Goal: Check status: Check status

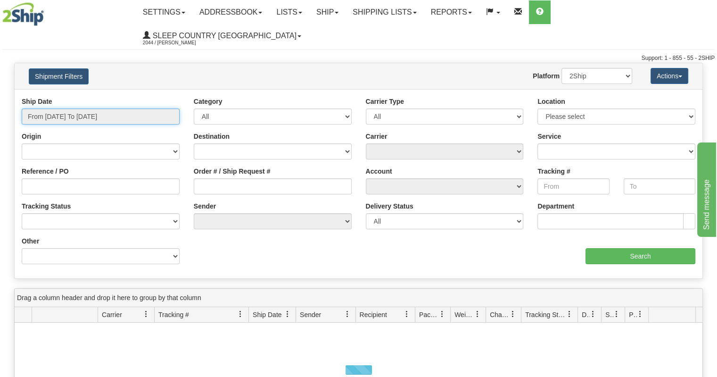
click at [80, 108] on input "From [DATE] To [DATE]" at bounding box center [101, 116] width 158 height 16
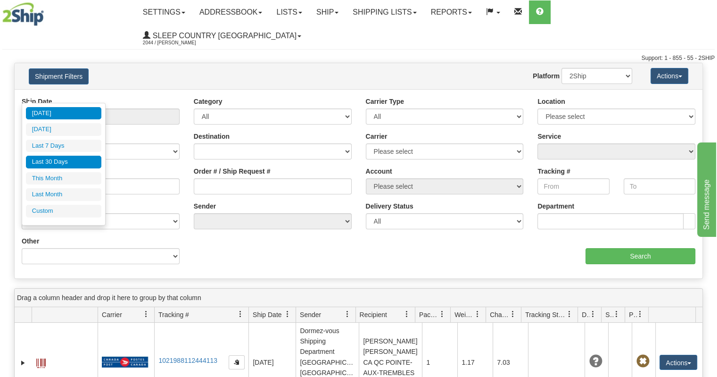
click at [67, 163] on li "Last 30 Days" at bounding box center [63, 162] width 75 height 13
type input "From [DATE] To [DATE]"
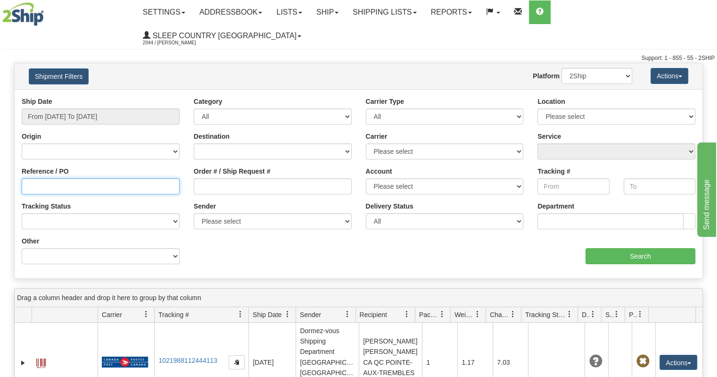
click at [81, 178] on input "Reference / PO" at bounding box center [101, 186] width 158 height 16
paste input "9000I017095"
type input "9000I017095"
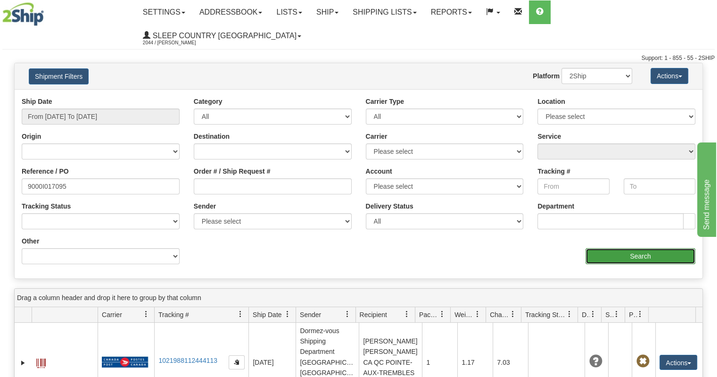
click at [611, 248] on input "Search" at bounding box center [640, 256] width 110 height 16
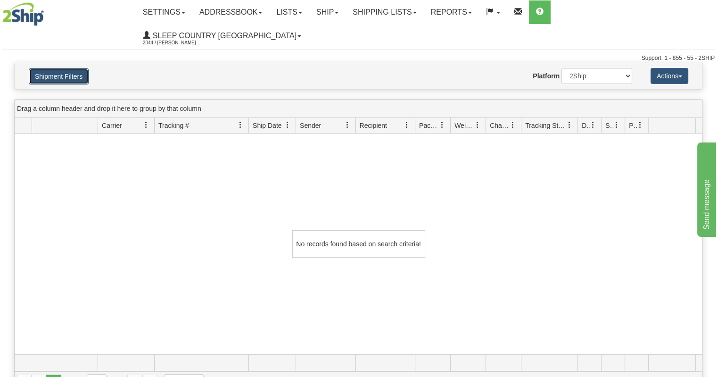
click at [41, 68] on button "Shipment Filters" at bounding box center [59, 76] width 60 height 16
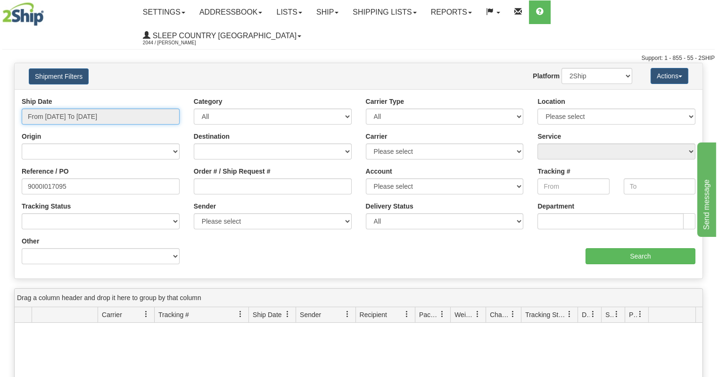
click at [77, 108] on input "From [DATE] To [DATE]" at bounding box center [101, 116] width 158 height 16
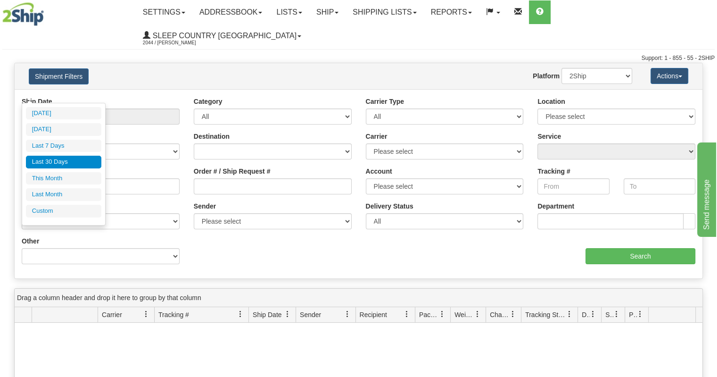
click at [201, 63] on div "Shipment Filters Website Agent Nothing selected Client User Platform 2Ship Impo…" at bounding box center [359, 76] width 688 height 26
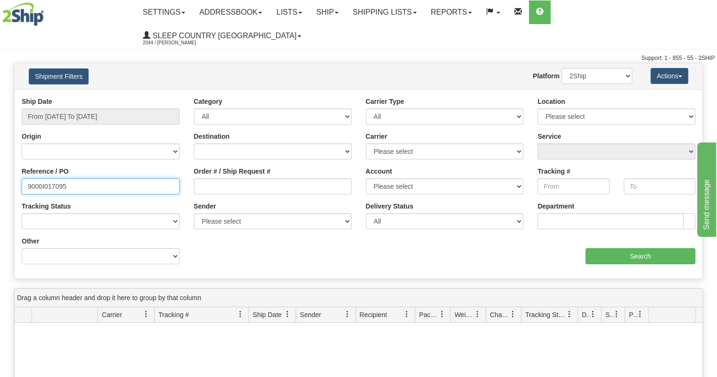
drag, startPoint x: 101, startPoint y: 160, endPoint x: 0, endPoint y: 134, distance: 104.3
click at [0, 134] on div "Please wait... × Confirm Delete Delete Cancel × Confirm Delete Yes No Cancel × …" at bounding box center [358, 322] width 717 height 519
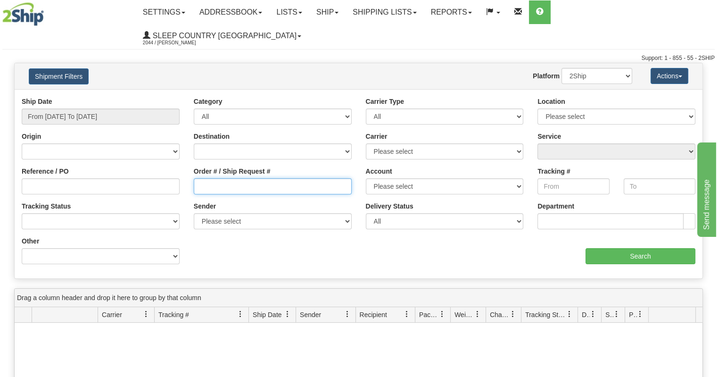
click at [295, 178] on input "Order # / Ship Request #" at bounding box center [273, 186] width 158 height 16
paste input "9000I017095"
type input "9000I017095"
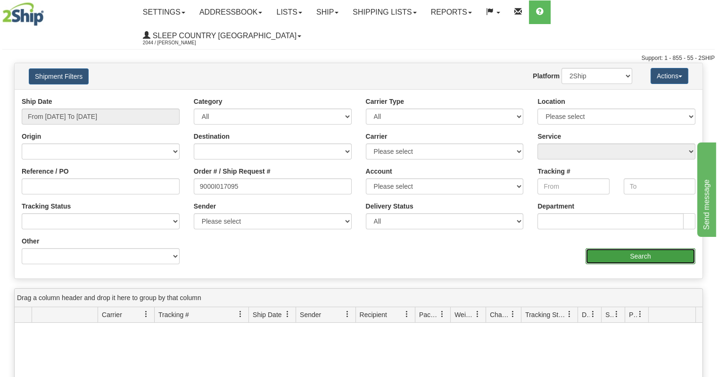
click at [614, 248] on input "Search" at bounding box center [640, 256] width 110 height 16
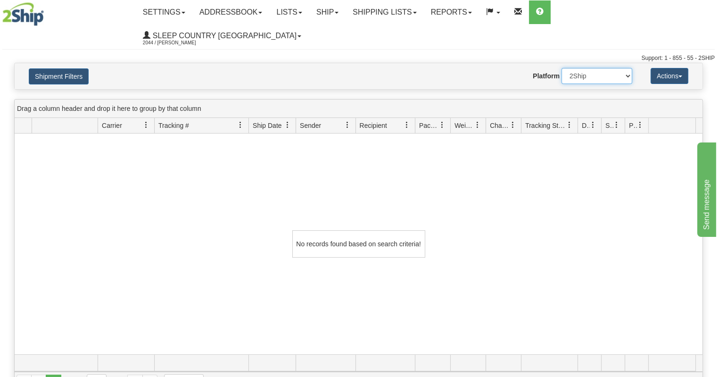
click at [603, 68] on select "2Ship Imported" at bounding box center [596, 76] width 71 height 16
select select "1"
click at [561, 68] on select "2Ship Imported" at bounding box center [596, 76] width 71 height 16
click at [69, 68] on button "Shipment Filters" at bounding box center [59, 76] width 60 height 16
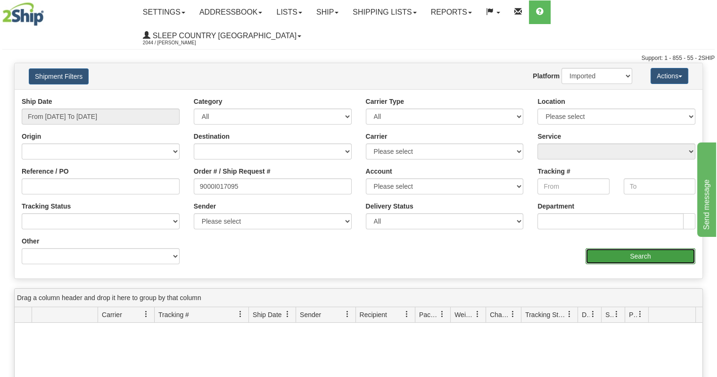
click at [605, 248] on input "Search" at bounding box center [640, 256] width 110 height 16
